Goal: Information Seeking & Learning: Learn about a topic

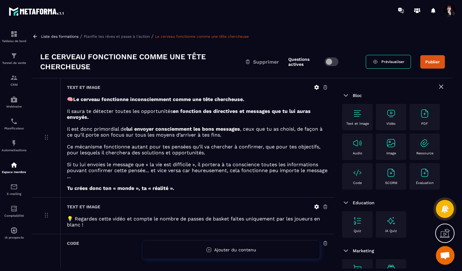
click at [129, 38] on p "Planifie tes rêves et passe à l'action" at bounding box center [117, 36] width 66 height 4
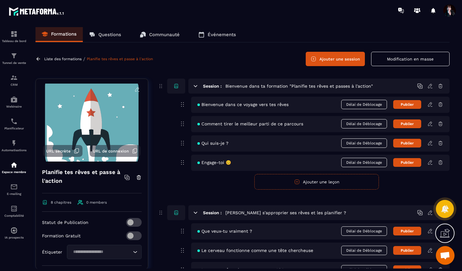
click at [447, 259] on span "Ouvrir le chat" at bounding box center [445, 255] width 10 height 9
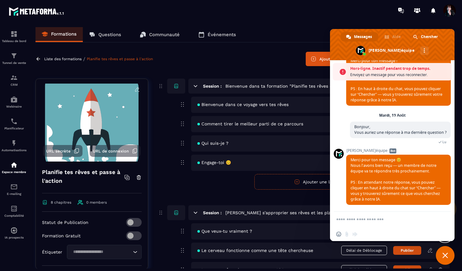
scroll to position [5564, 0]
click at [445, 255] on span "Fermer le chat" at bounding box center [446, 255] width 6 height 6
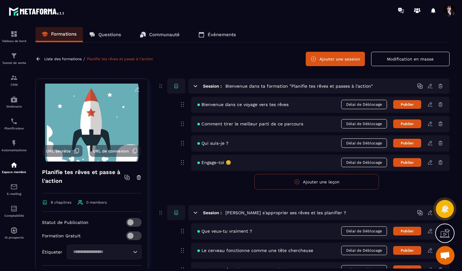
click at [445, 255] on span "Ouvrir le chat" at bounding box center [445, 255] width 10 height 9
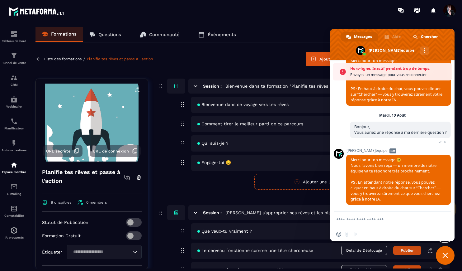
click at [378, 219] on textarea "Entrez votre message..." at bounding box center [386, 219] width 100 height 16
click at [445, 251] on span "Fermer le chat" at bounding box center [445, 255] width 19 height 19
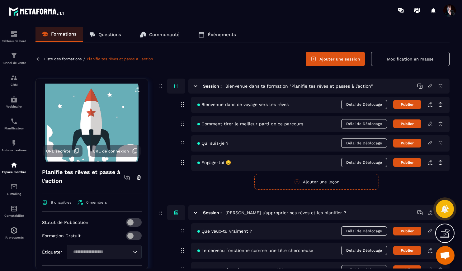
click at [65, 60] on p "Liste des formations" at bounding box center [62, 59] width 37 height 4
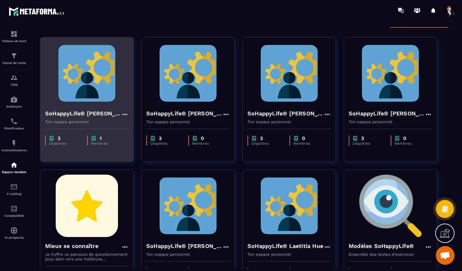
scroll to position [42, 0]
